Goal: Transaction & Acquisition: Obtain resource

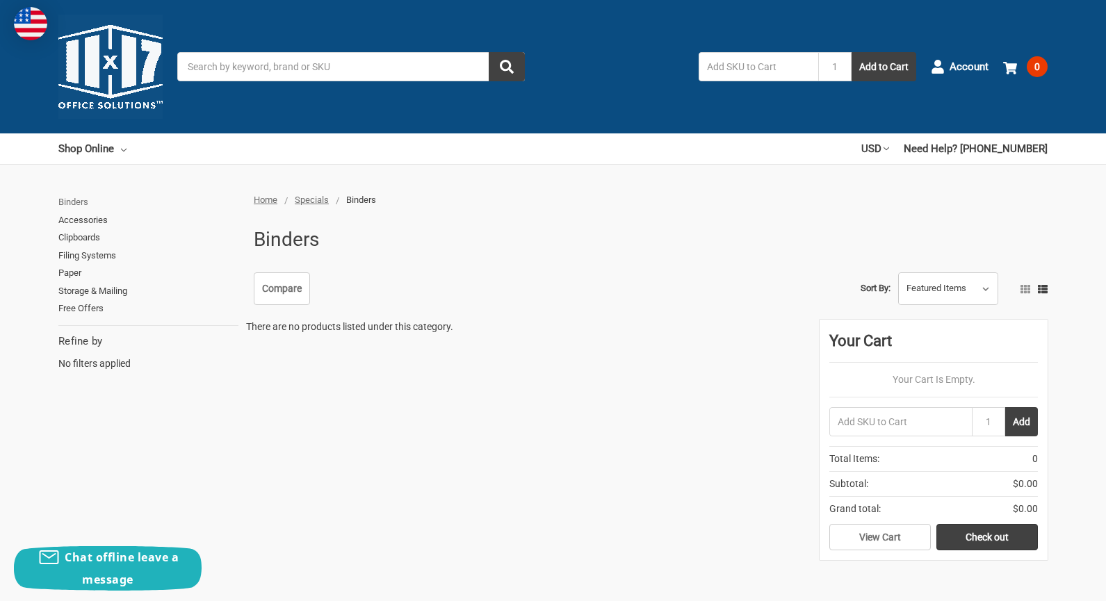
click at [81, 200] on link "Binders" at bounding box center [148, 202] width 180 height 18
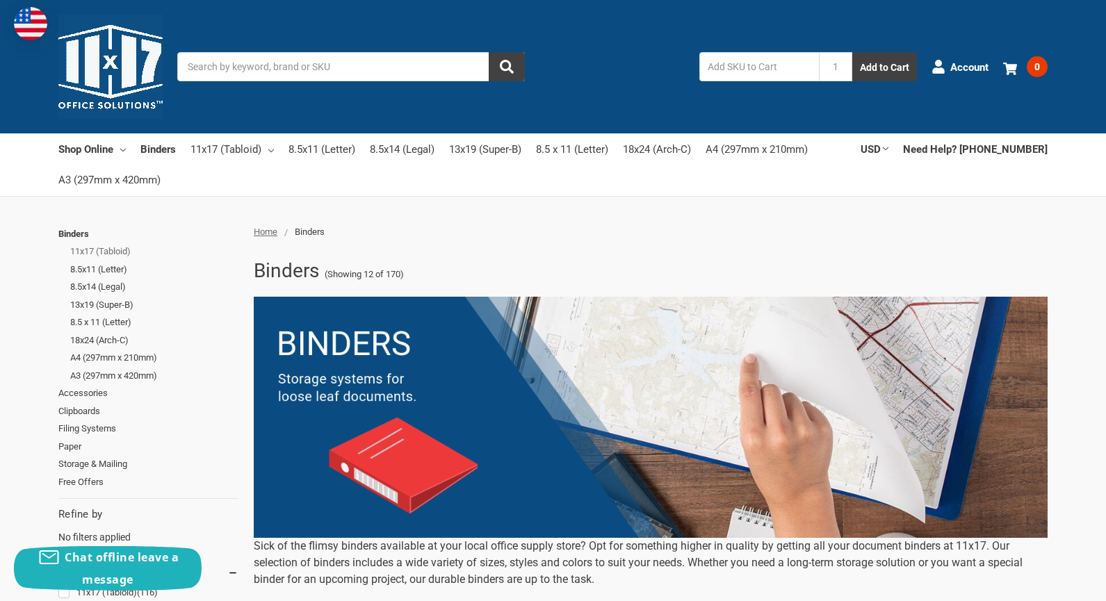
click at [88, 249] on link "11x17 (Tabloid)" at bounding box center [154, 252] width 168 height 18
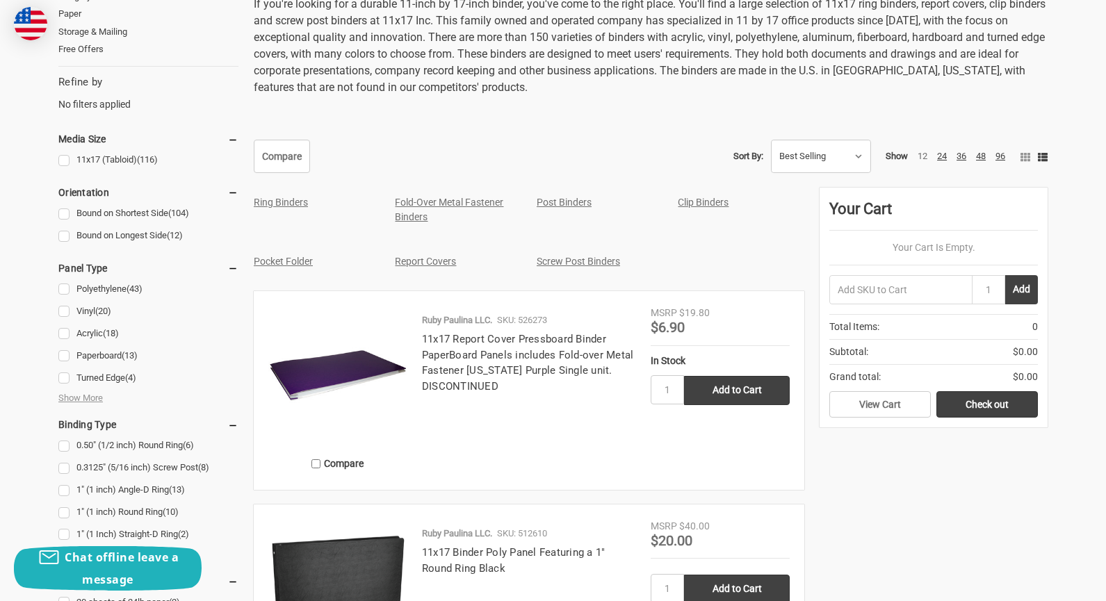
scroll to position [626, 0]
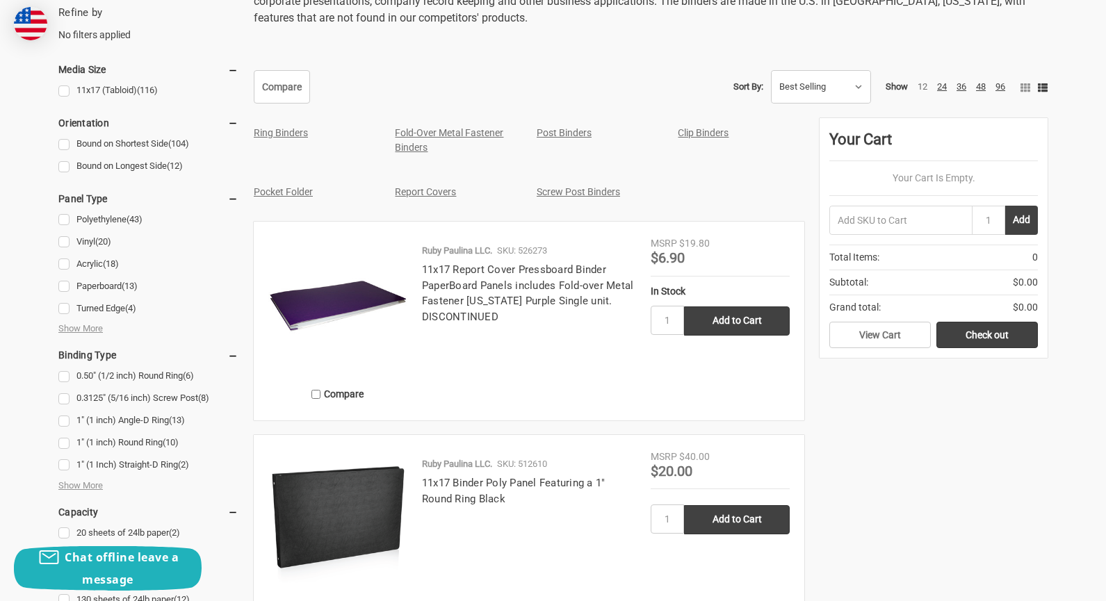
click at [356, 303] on img at bounding box center [337, 305] width 139 height 139
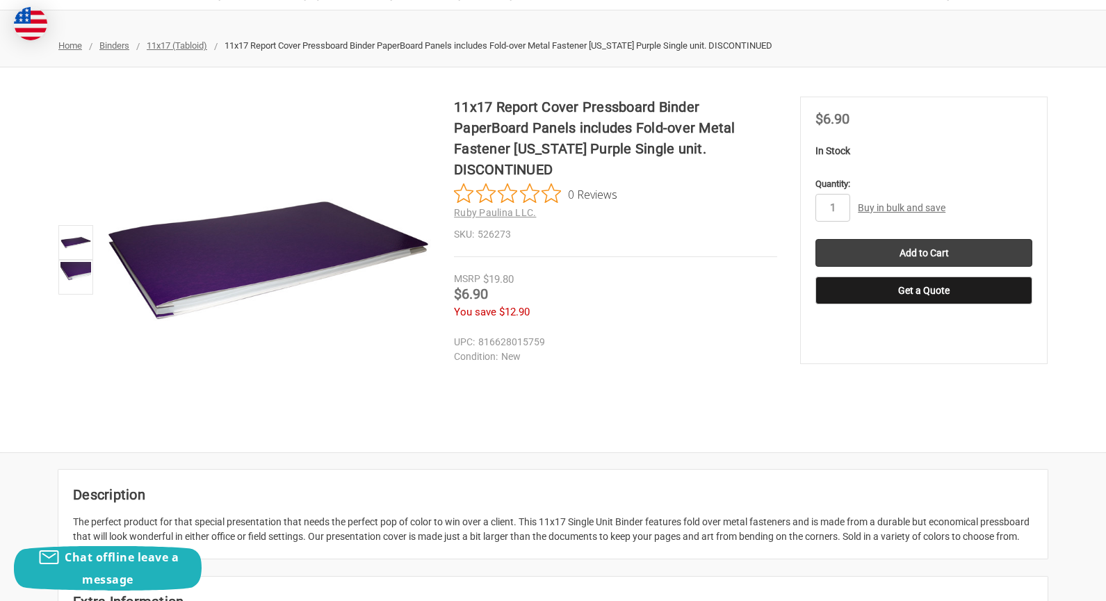
scroll to position [139, 0]
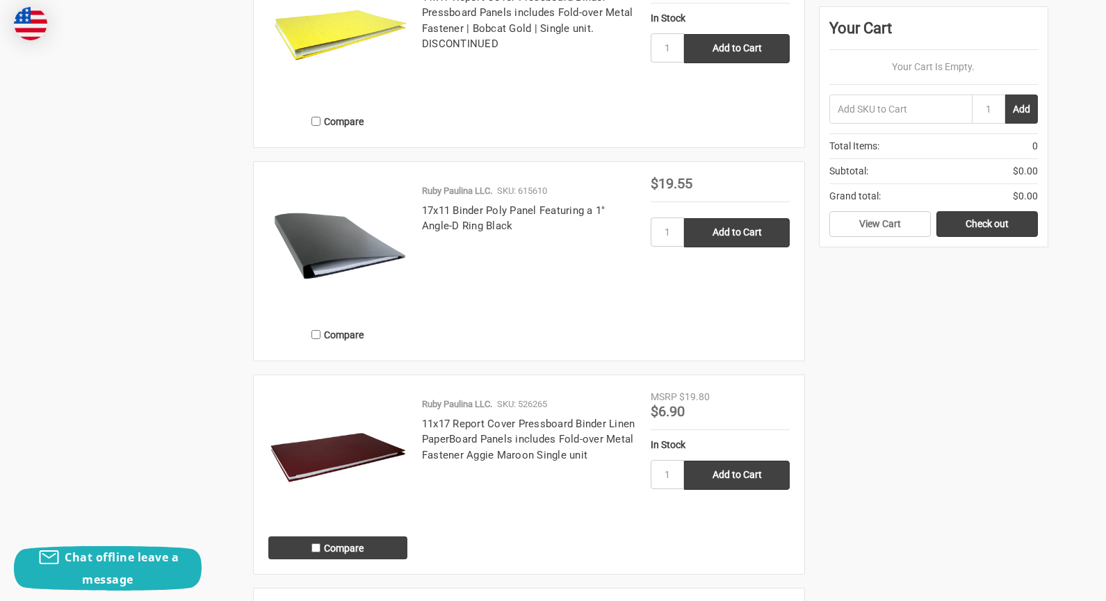
scroll to position [2572, 0]
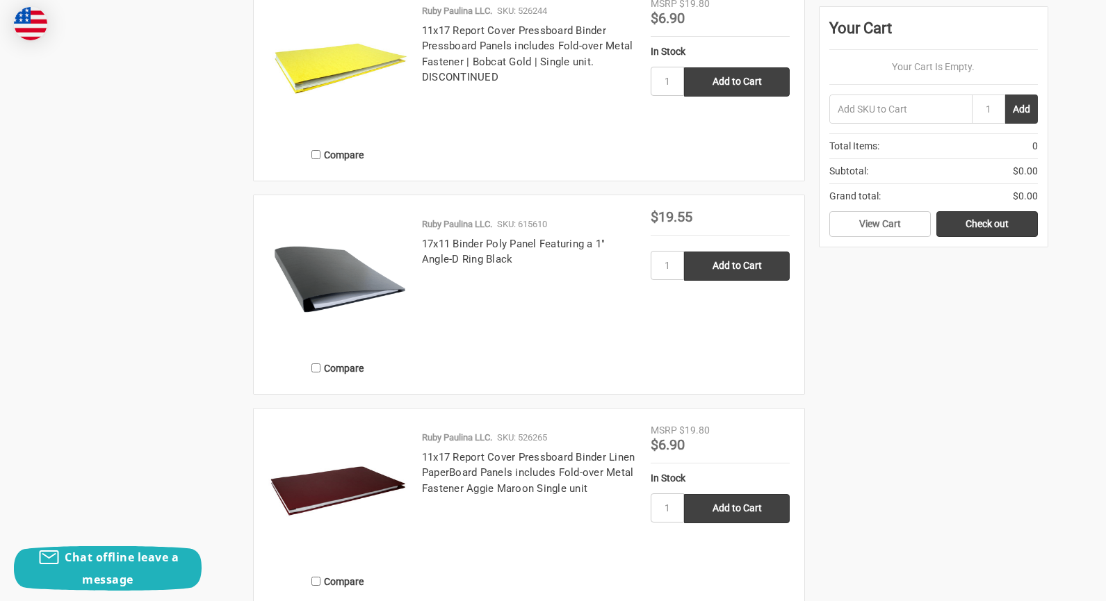
click at [295, 498] on img at bounding box center [337, 492] width 139 height 139
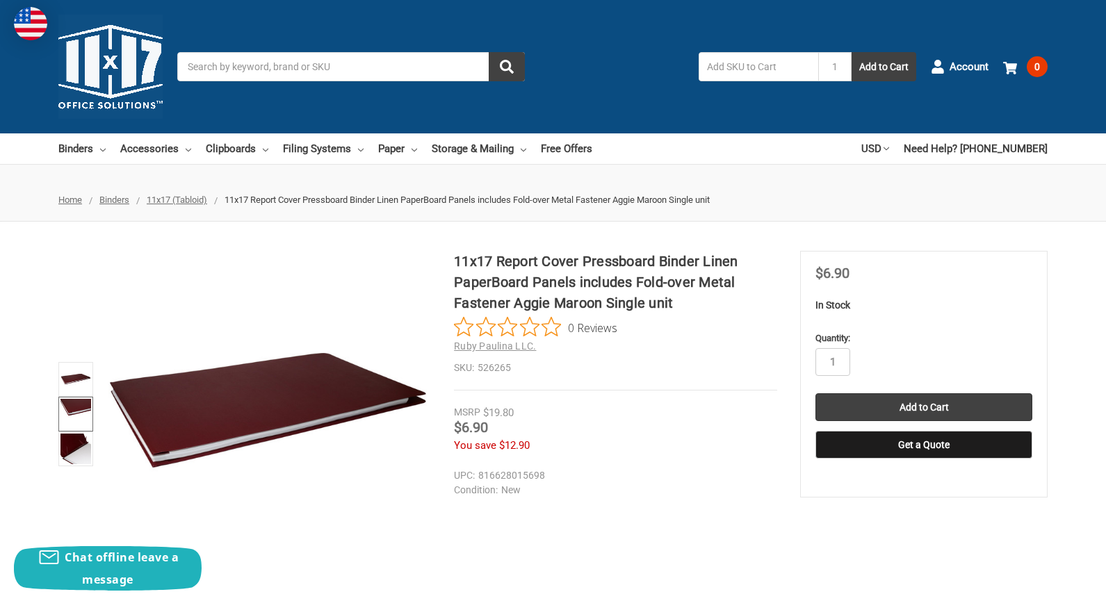
click at [72, 411] on img at bounding box center [75, 414] width 31 height 31
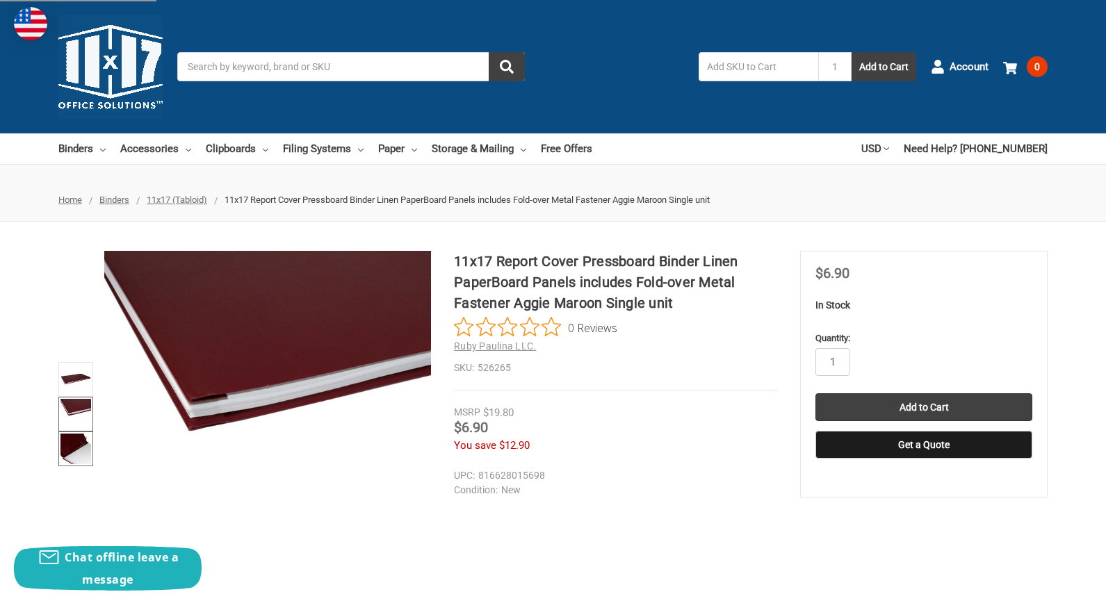
click at [85, 444] on img at bounding box center [75, 449] width 31 height 31
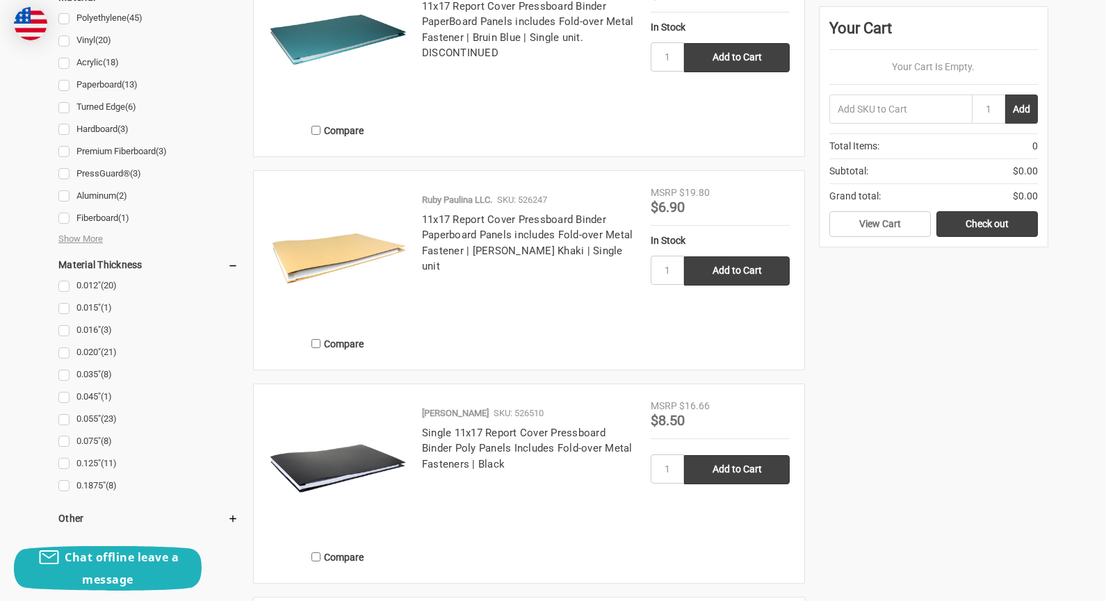
scroll to position [1599, 0]
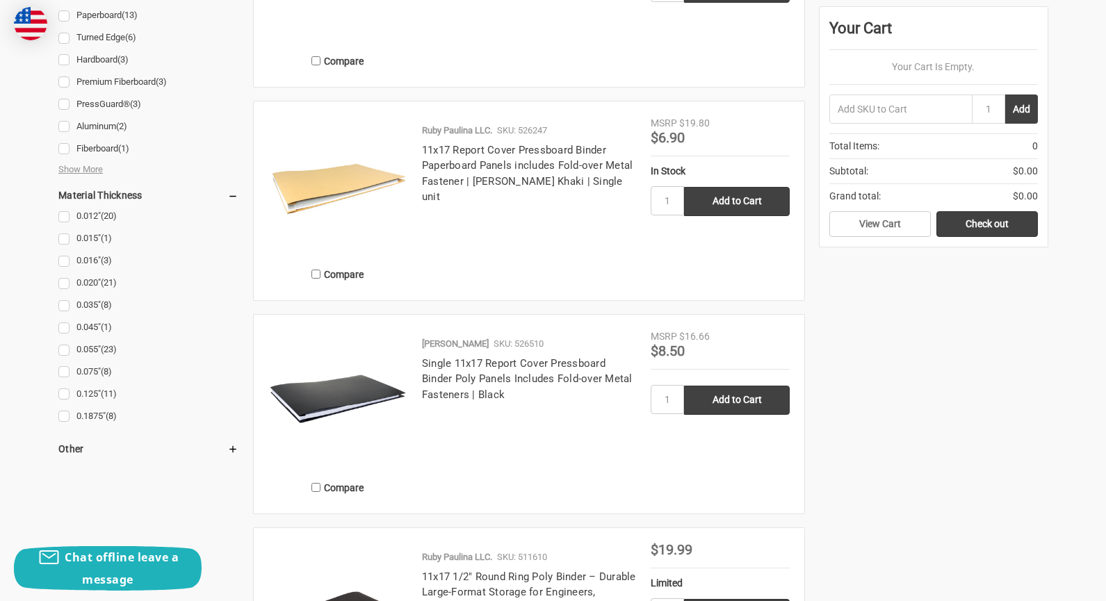
click at [420, 390] on div "Ruby Paulina SKU: 526510 Single 11x17 Report Cover Pressboard Binder Poly Panel…" at bounding box center [528, 418] width 243 height 162
click at [382, 396] on img at bounding box center [337, 398] width 139 height 139
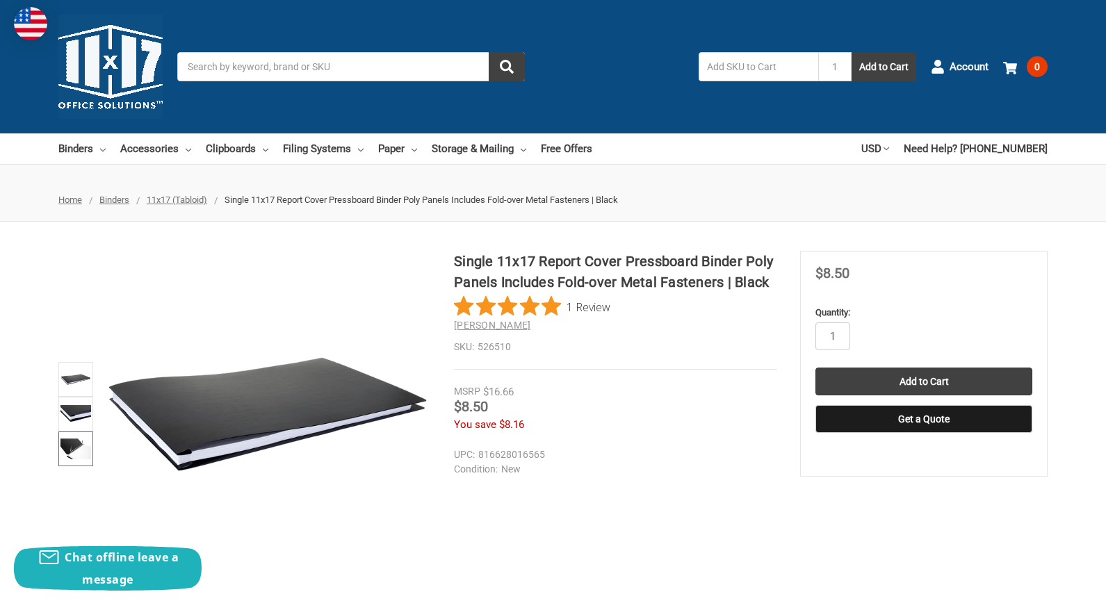
click at [67, 447] on img at bounding box center [75, 449] width 31 height 31
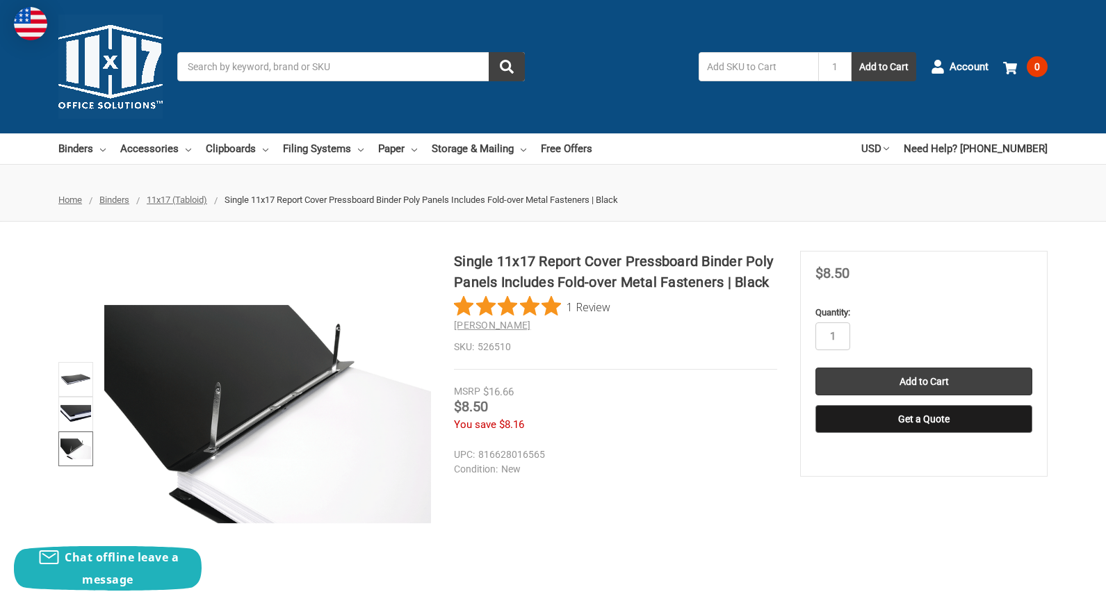
click at [940, 418] on button "Get a Quote" at bounding box center [923, 419] width 217 height 28
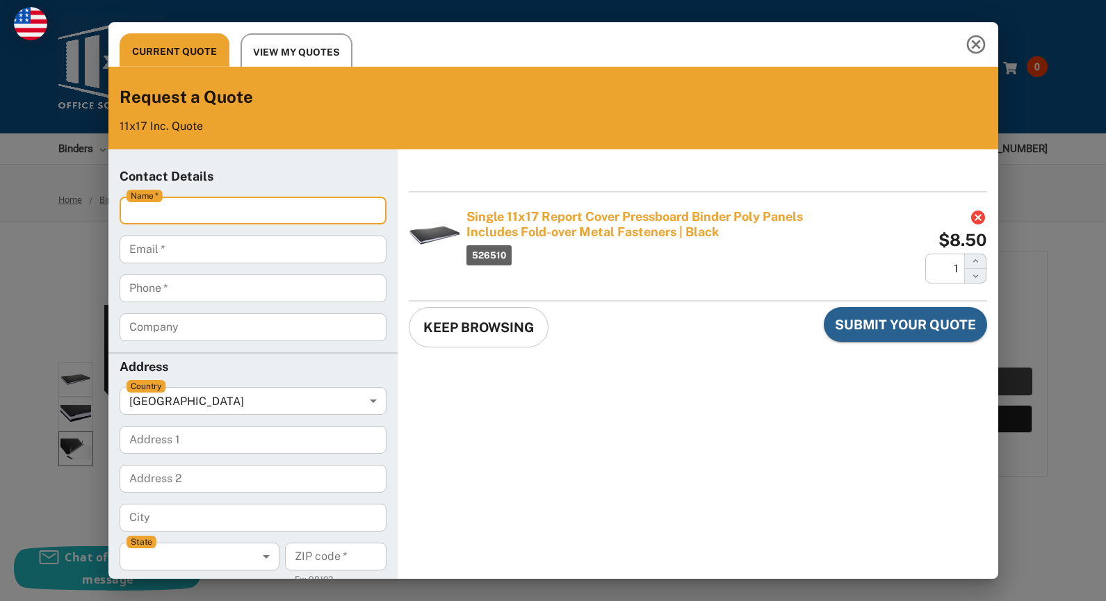
click at [183, 203] on input "Name   *" at bounding box center [253, 211] width 267 height 28
type input "[PERSON_NAME]"
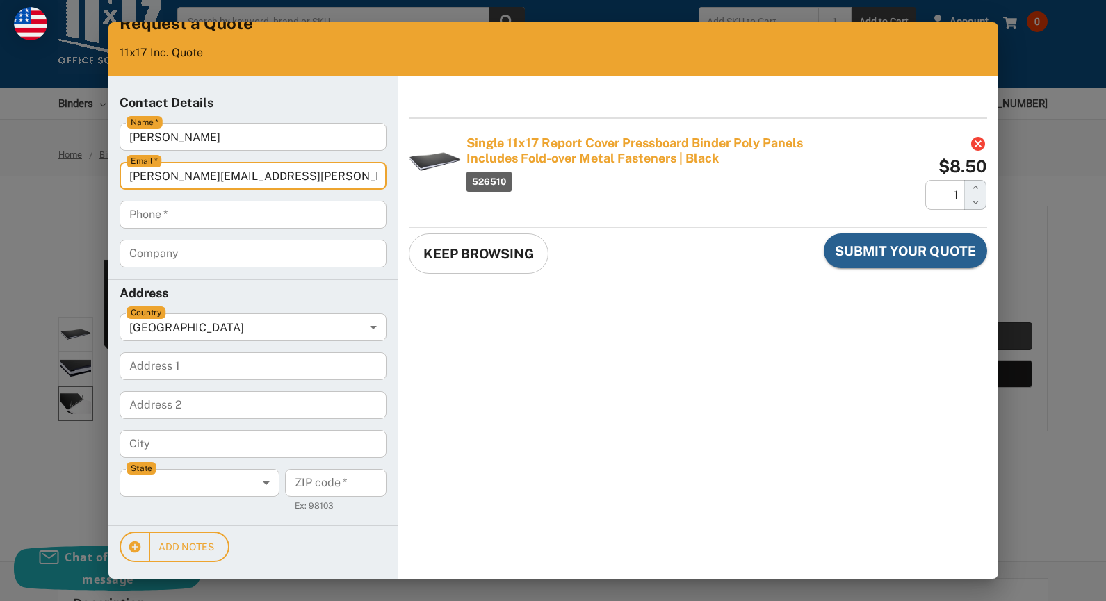
scroll to position [70, 0]
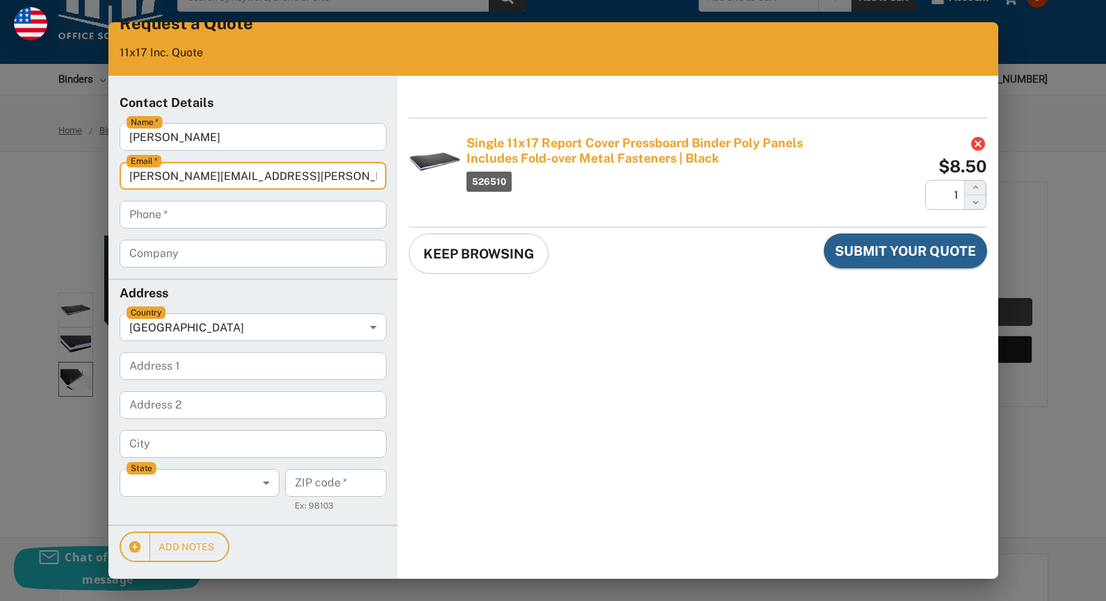
type input "[PERSON_NAME][EMAIL_ADDRESS][PERSON_NAME][DOMAIN_NAME]"
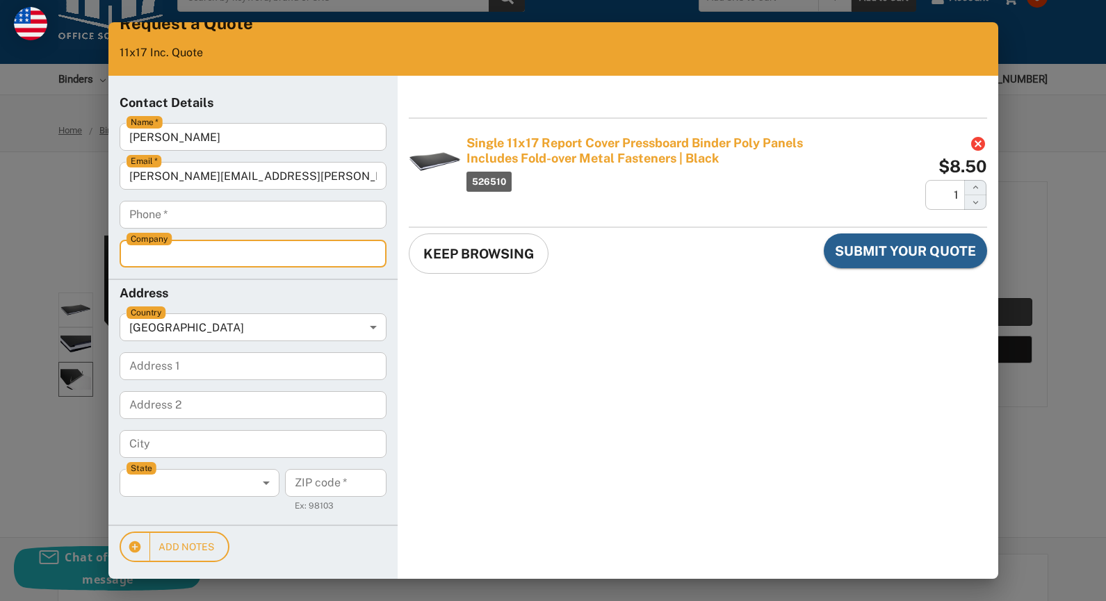
click at [191, 258] on input "Company" at bounding box center [253, 254] width 267 height 28
type input "[PERSON_NAME]"
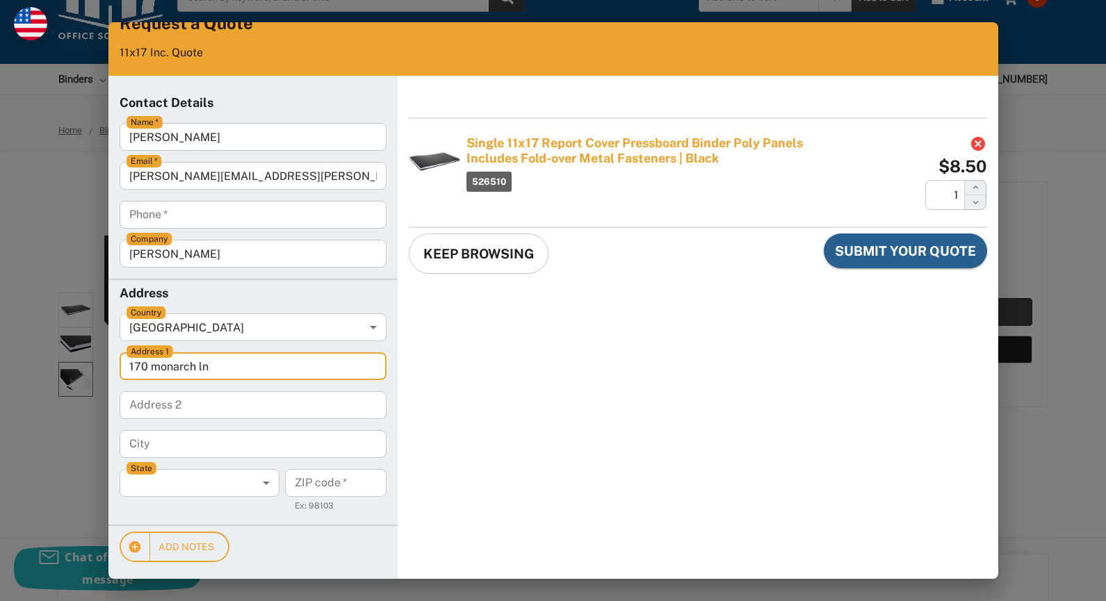
type 1 "170 monarch ln"
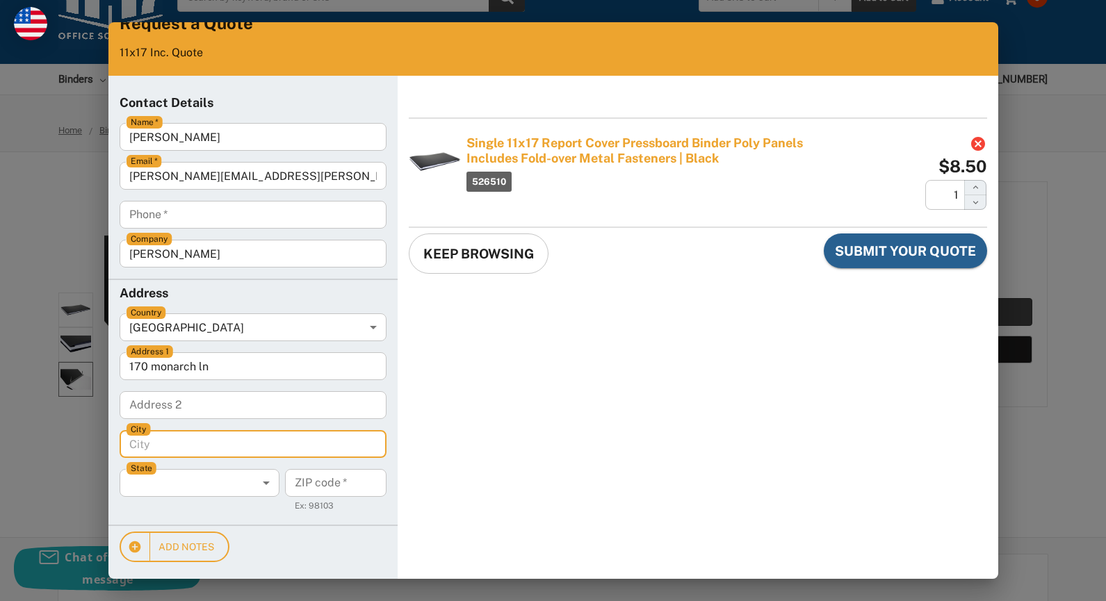
click at [180, 447] on input "City" at bounding box center [253, 444] width 267 height 28
type input "[GEOGRAPHIC_DATA]"
click at [214, 490] on body "Current Quote View My Quotes Request a Quote 11x17 Inc. Quote Contact Details N…" at bounding box center [553, 301] width 1095 height 590
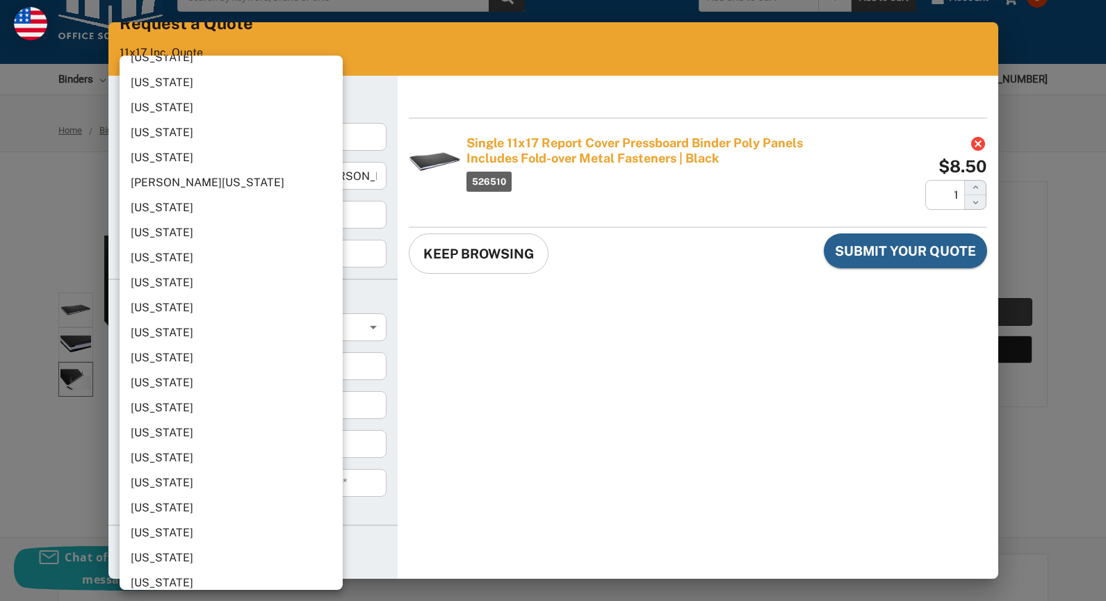
scroll to position [695, 0]
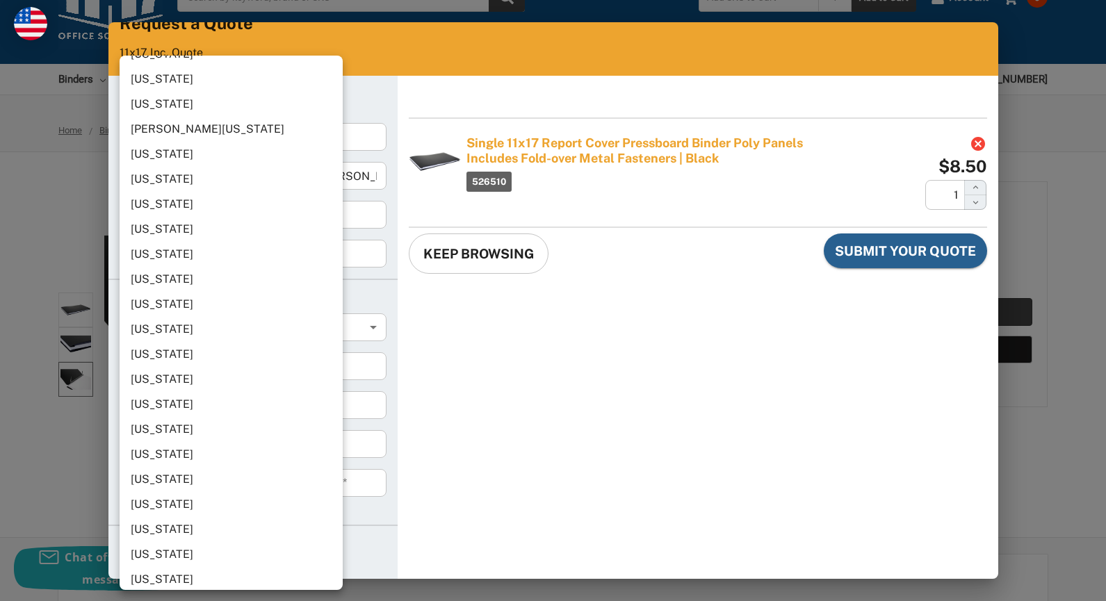
click at [149, 548] on li "[US_STATE]" at bounding box center [237, 554] width 234 height 25
type input "[US_STATE]"
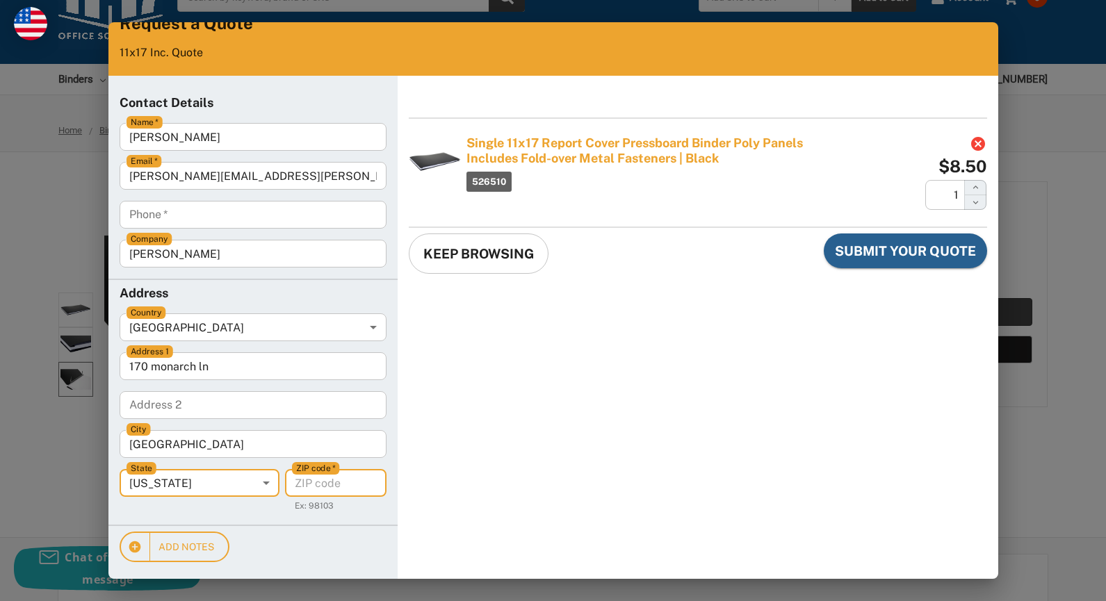
click at [343, 481] on code "ZIP code   *" at bounding box center [335, 483] width 101 height 28
type code "45342"
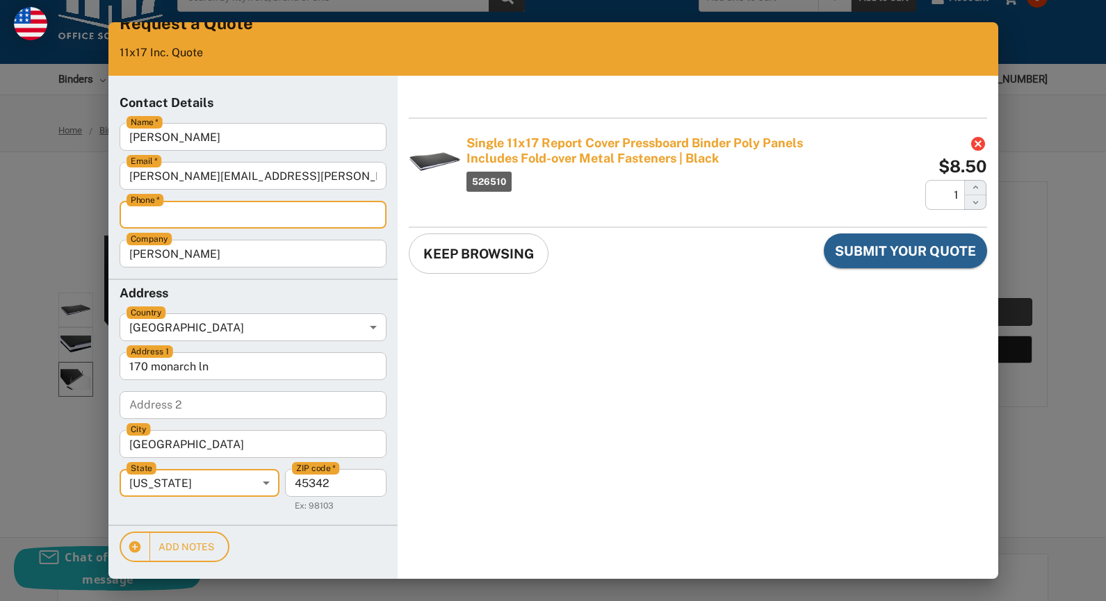
click at [178, 221] on input "Phone   *" at bounding box center [253, 215] width 267 height 28
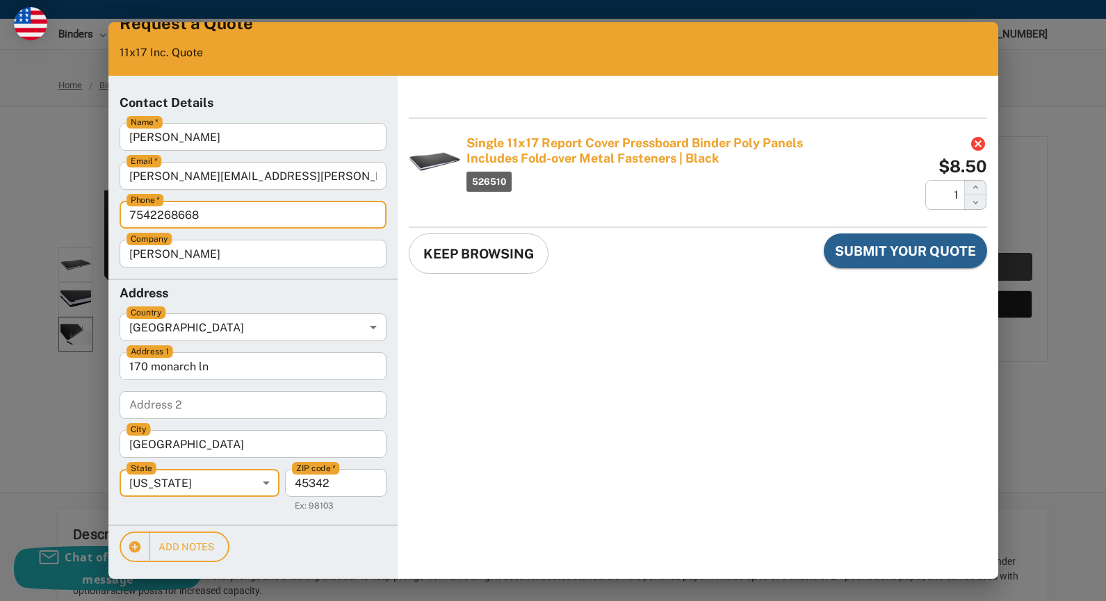
scroll to position [139, 0]
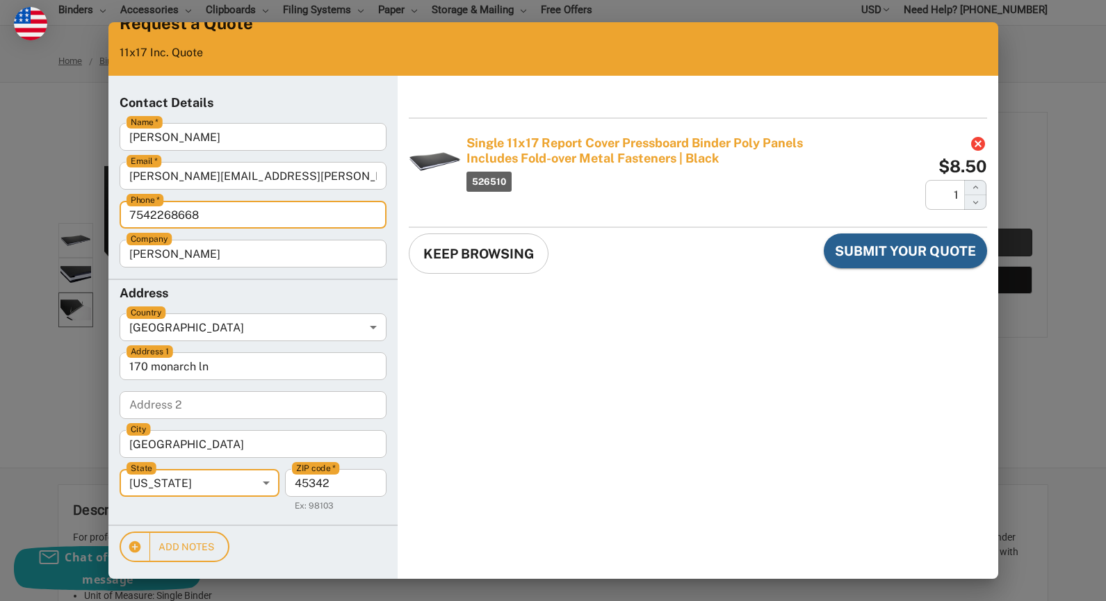
type input "7542268668"
click at [973, 188] on icon "Increase the Quantity" at bounding box center [976, 187] width 6 height 3
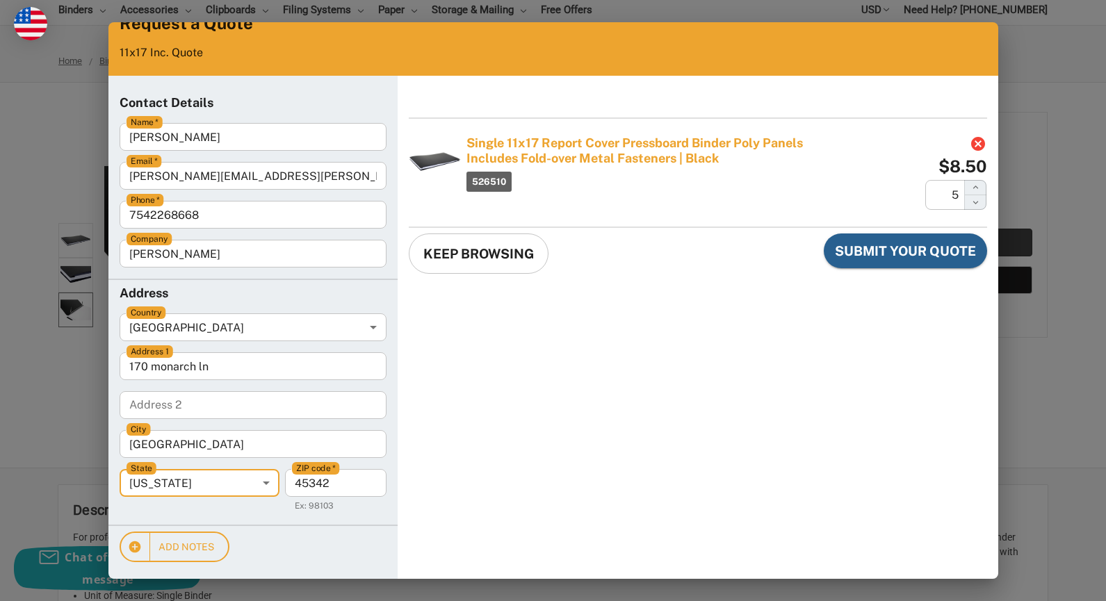
click at [973, 188] on icon "Increase the Quantity" at bounding box center [976, 187] width 6 height 3
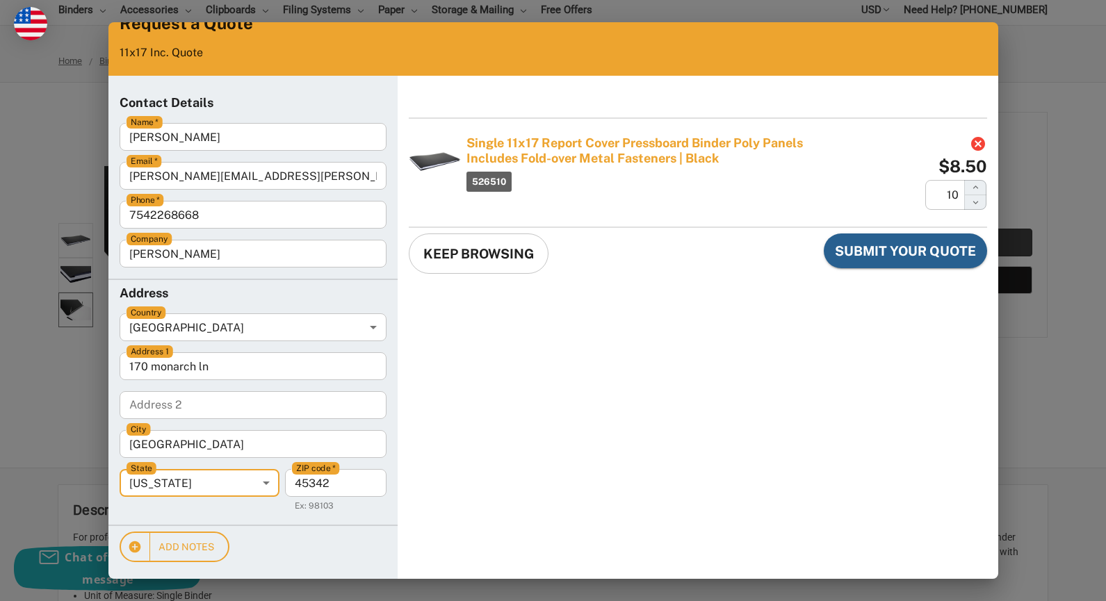
click at [973, 188] on icon "Increase the Quantity" at bounding box center [976, 187] width 6 height 3
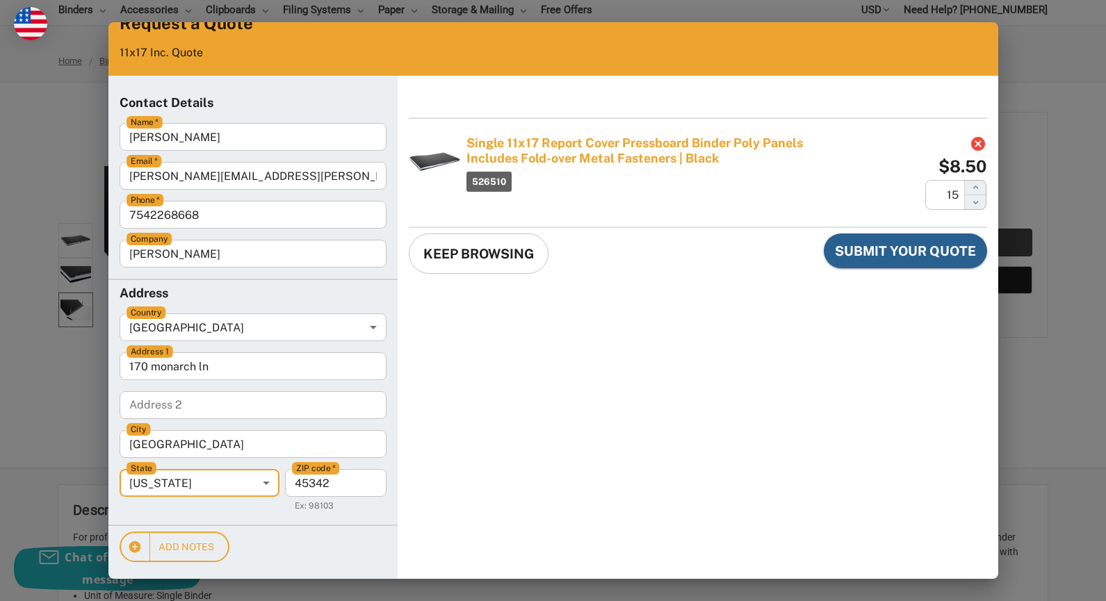
click at [973, 188] on icon "Increase the Quantity" at bounding box center [976, 187] width 6 height 3
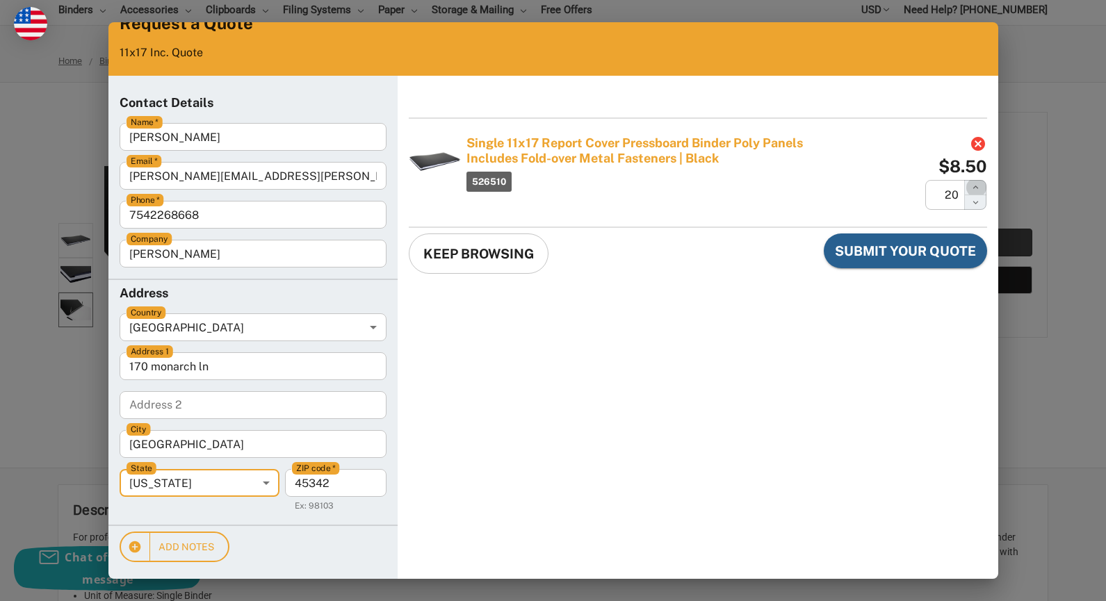
click at [973, 188] on icon "Increase the Quantity" at bounding box center [976, 187] width 6 height 3
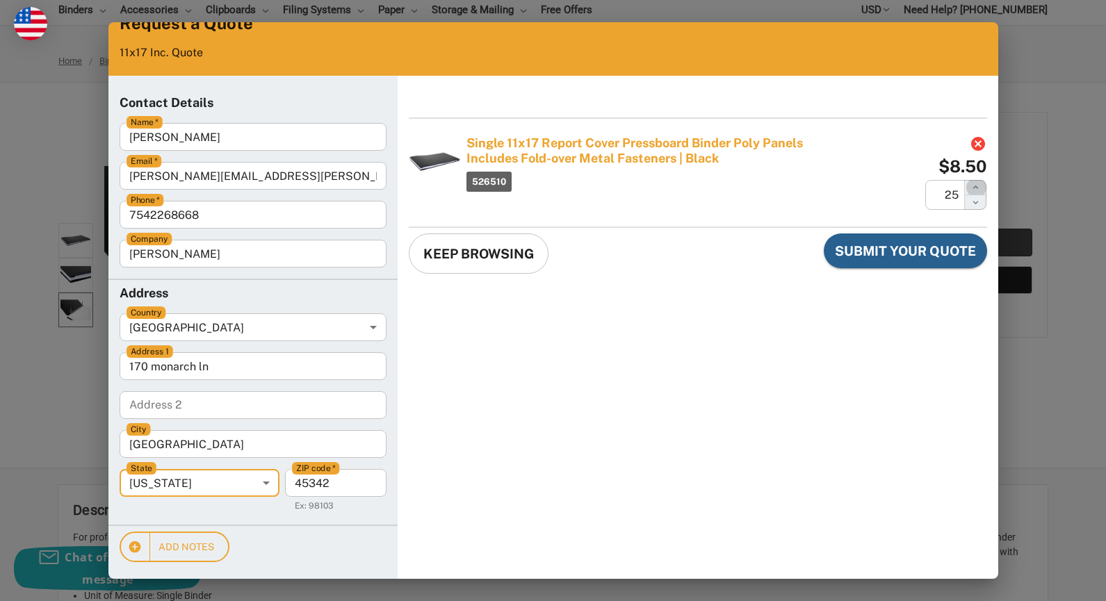
click at [973, 188] on icon "Increase the Quantity" at bounding box center [976, 187] width 6 height 3
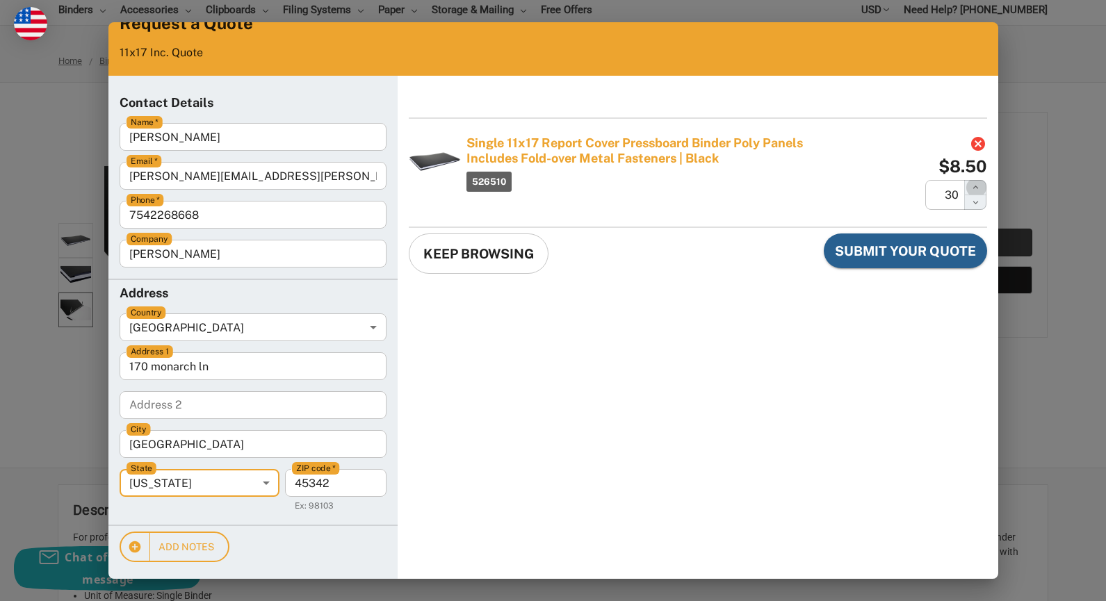
click at [973, 188] on icon "Increase the Quantity" at bounding box center [976, 187] width 6 height 3
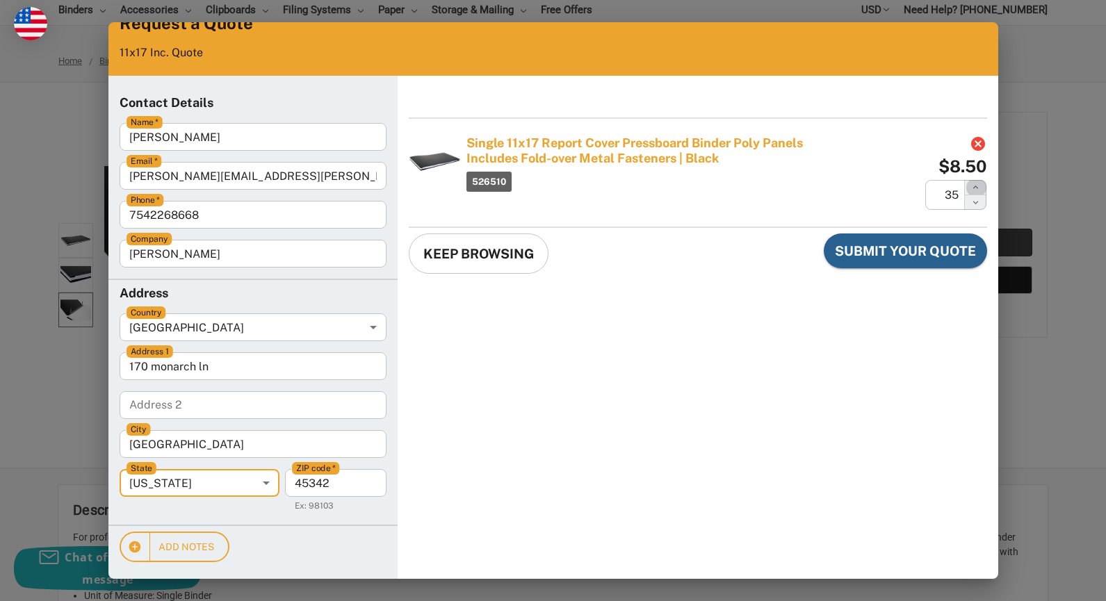
click at [973, 188] on icon "Increase the Quantity" at bounding box center [976, 187] width 6 height 3
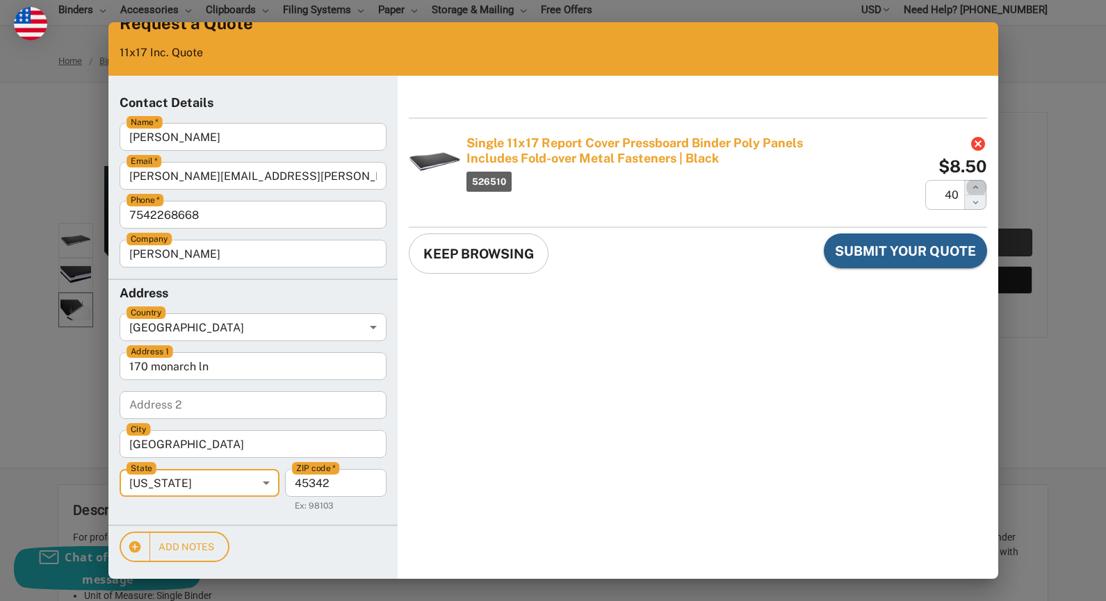
click at [973, 188] on icon "Increase the Quantity" at bounding box center [976, 187] width 6 height 3
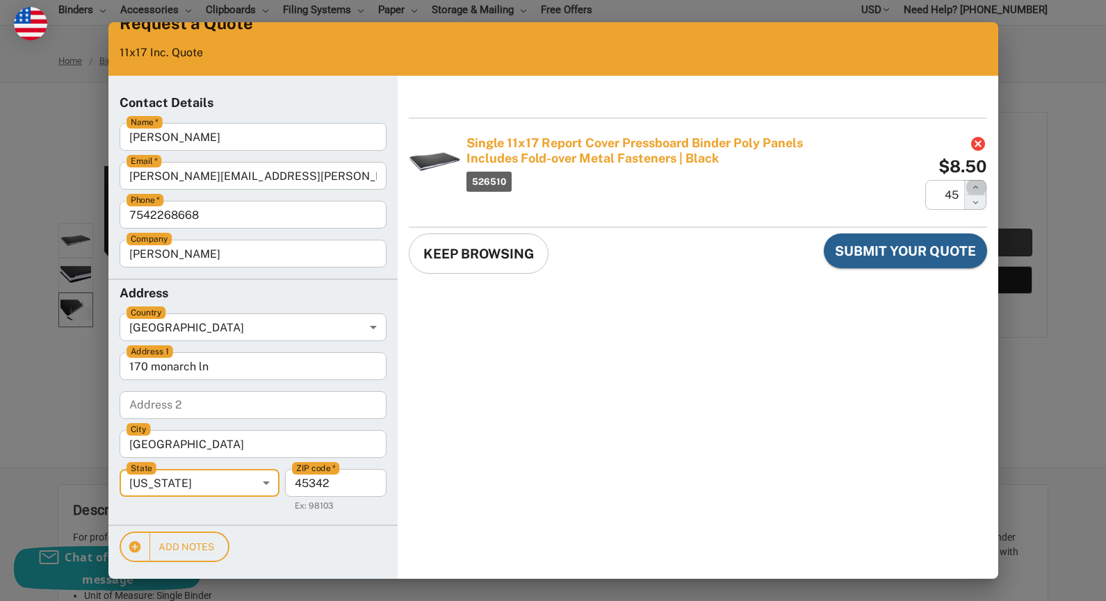
click at [973, 188] on icon "Increase the Quantity" at bounding box center [976, 187] width 6 height 3
click at [970, 201] on icon "Decrease the Quantity" at bounding box center [975, 202] width 10 height 10
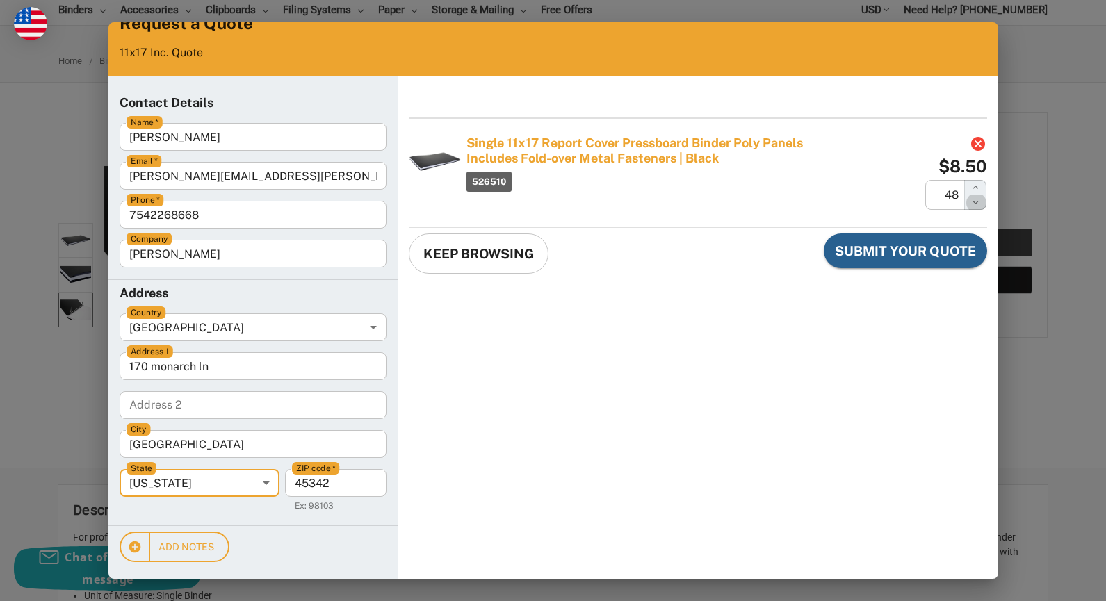
click at [970, 201] on icon "Decrease the Quantity" at bounding box center [975, 202] width 10 height 10
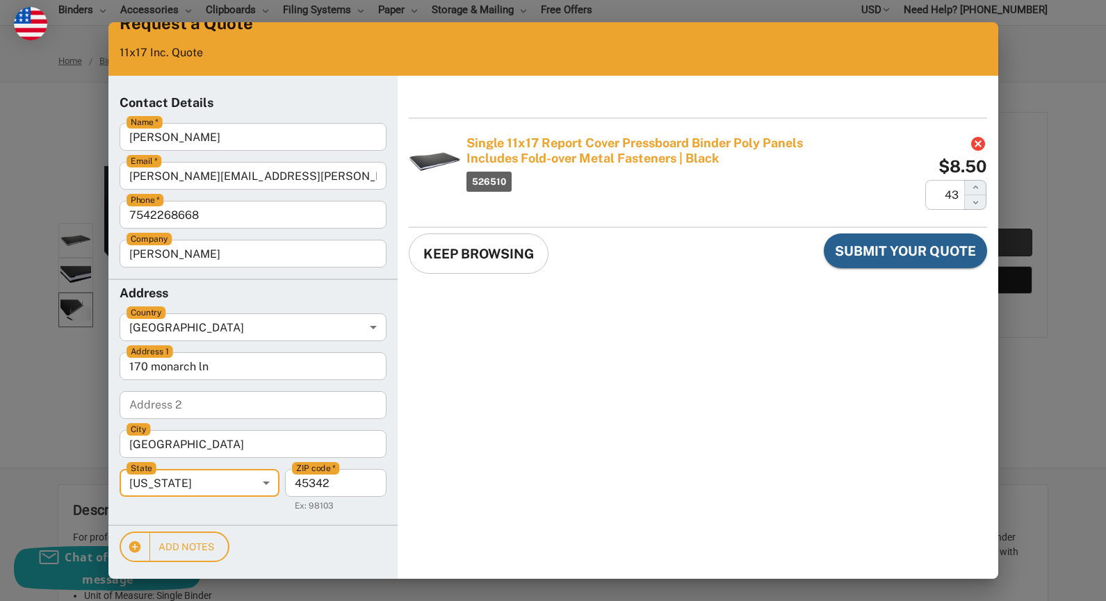
click at [970, 201] on icon "Decrease the Quantity" at bounding box center [975, 202] width 10 height 10
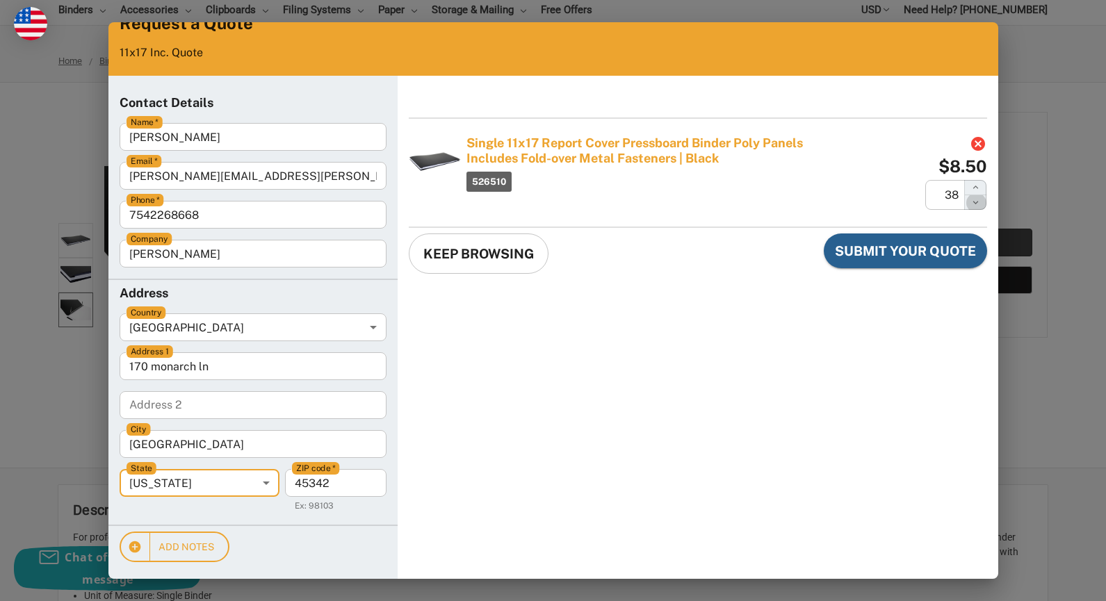
click at [970, 201] on icon "Decrease the Quantity" at bounding box center [975, 202] width 10 height 10
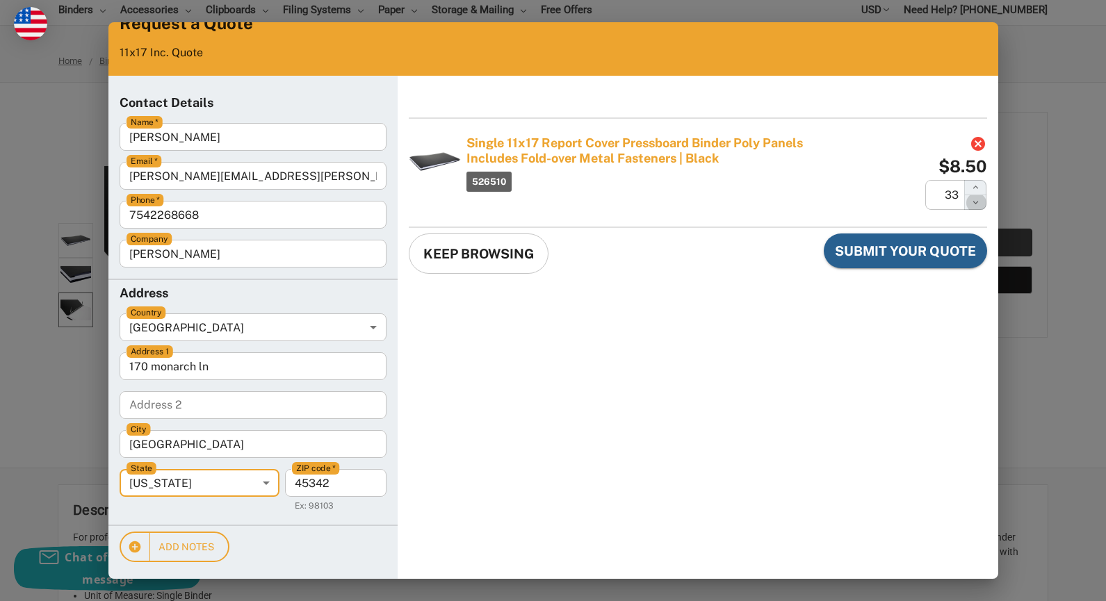
click at [970, 201] on icon "Decrease the Quantity" at bounding box center [975, 202] width 10 height 10
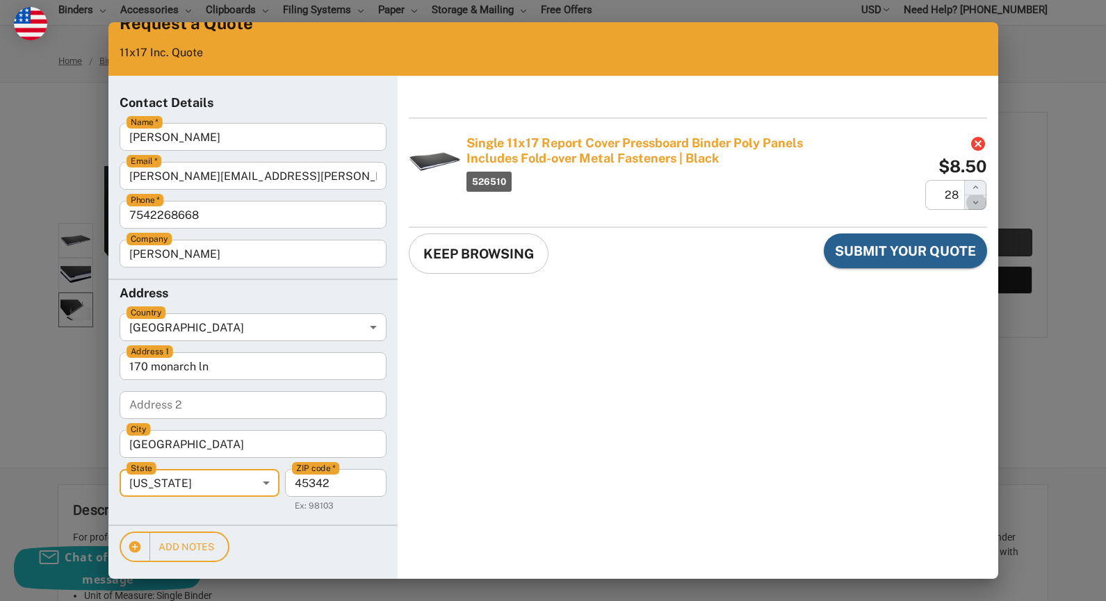
click at [970, 201] on icon "Decrease the Quantity" at bounding box center [975, 202] width 10 height 10
click at [970, 187] on icon "Increase the Quantity" at bounding box center [975, 187] width 10 height 10
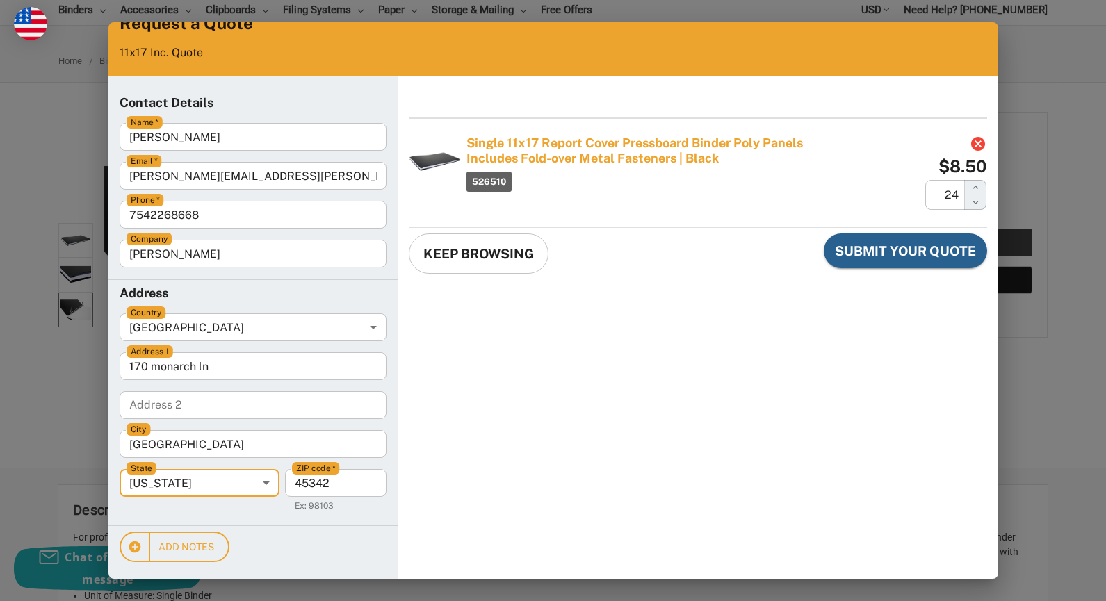
type input "25"
click at [904, 245] on span "Submit Your Quote" at bounding box center [905, 251] width 141 height 18
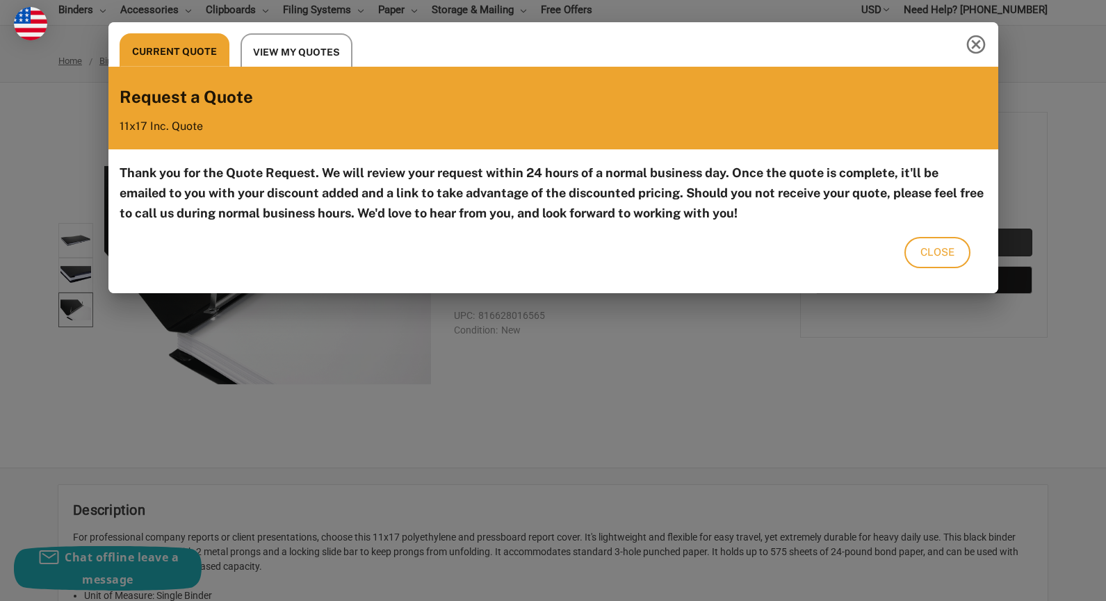
scroll to position [0, 0]
click at [931, 255] on span "Close" at bounding box center [937, 252] width 34 height 18
